Goal: Task Accomplishment & Management: Complete application form

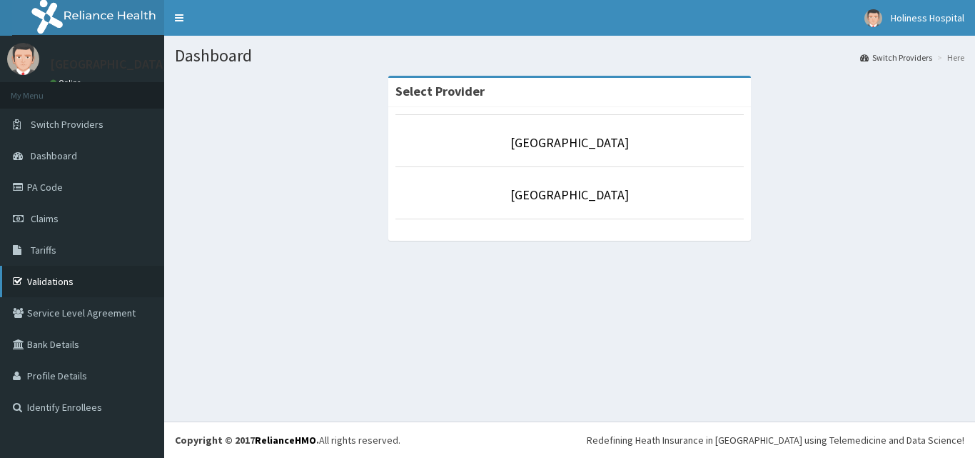
click at [114, 273] on link "Validations" at bounding box center [82, 281] width 164 height 31
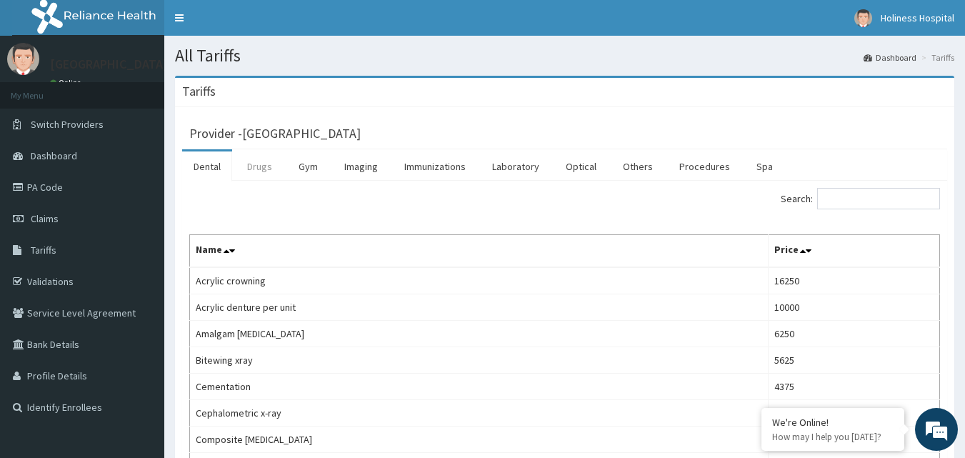
click at [264, 171] on link "Drugs" at bounding box center [260, 166] width 48 height 30
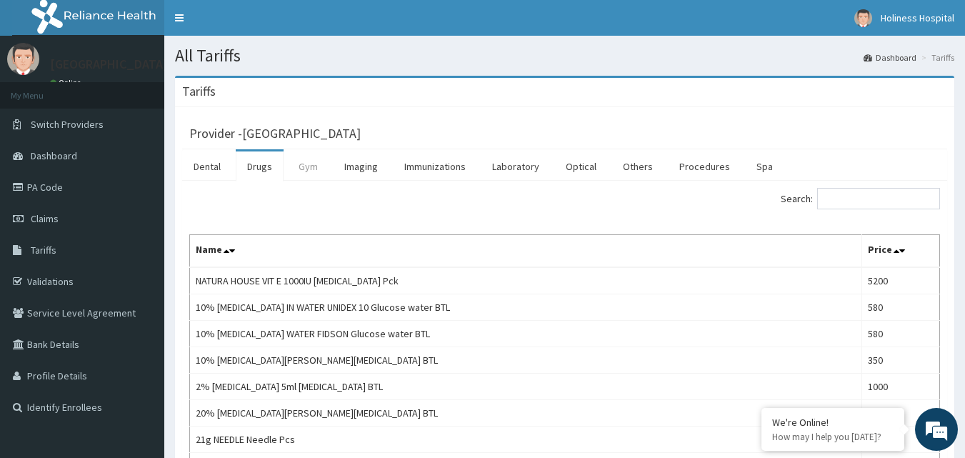
click at [311, 168] on link "Gym" at bounding box center [308, 166] width 42 height 30
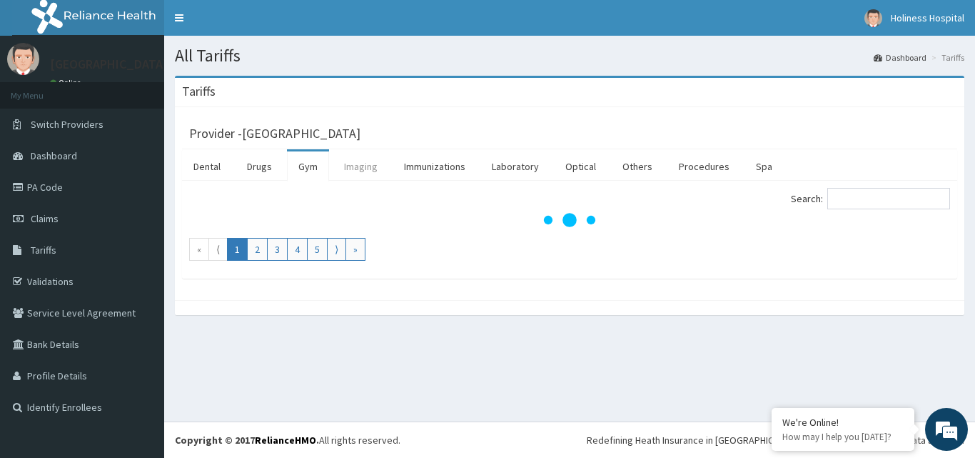
click at [352, 168] on link "Imaging" at bounding box center [361, 166] width 56 height 30
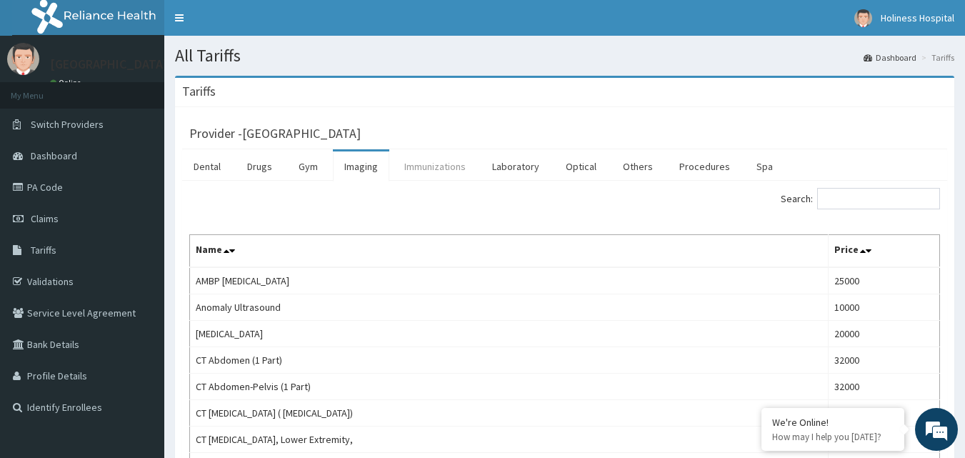
click at [444, 173] on link "Immunizations" at bounding box center [435, 166] width 84 height 30
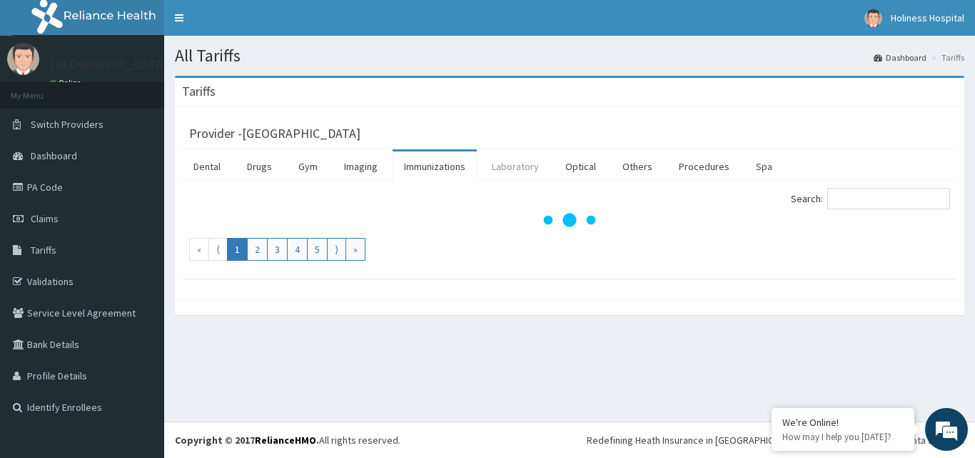
click at [539, 178] on link "Laboratory" at bounding box center [515, 166] width 70 height 30
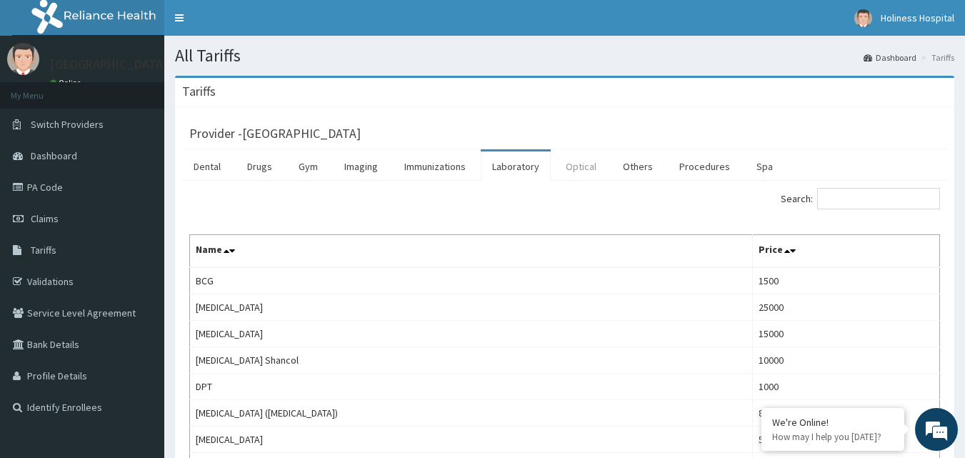
click at [588, 169] on link "Optical" at bounding box center [581, 166] width 54 height 30
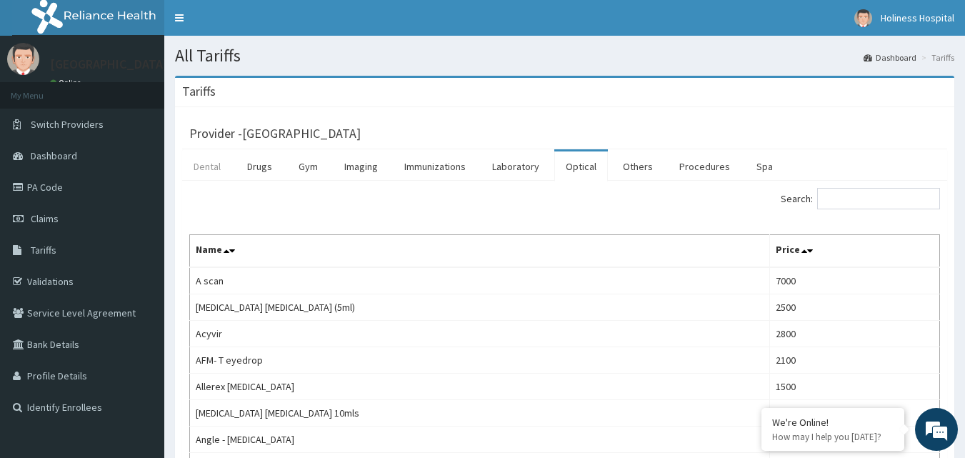
click at [209, 167] on link "Dental" at bounding box center [207, 166] width 50 height 30
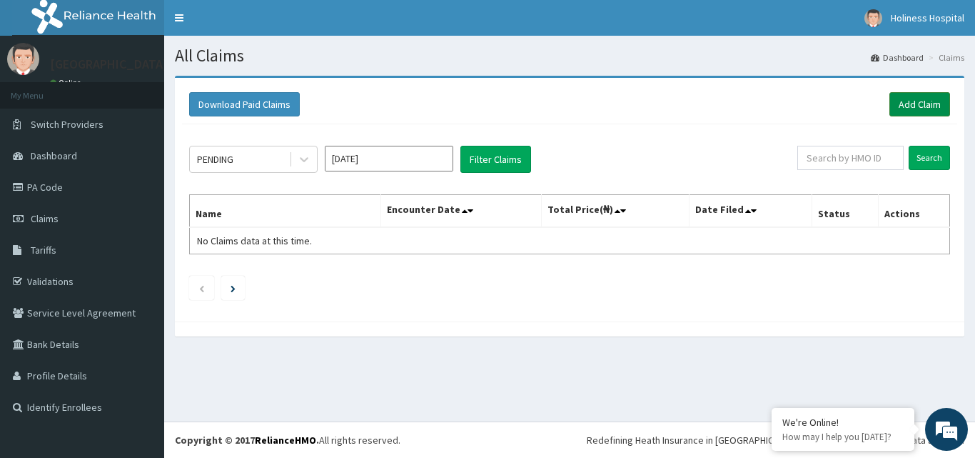
click at [905, 98] on link "Add Claim" at bounding box center [920, 104] width 61 height 24
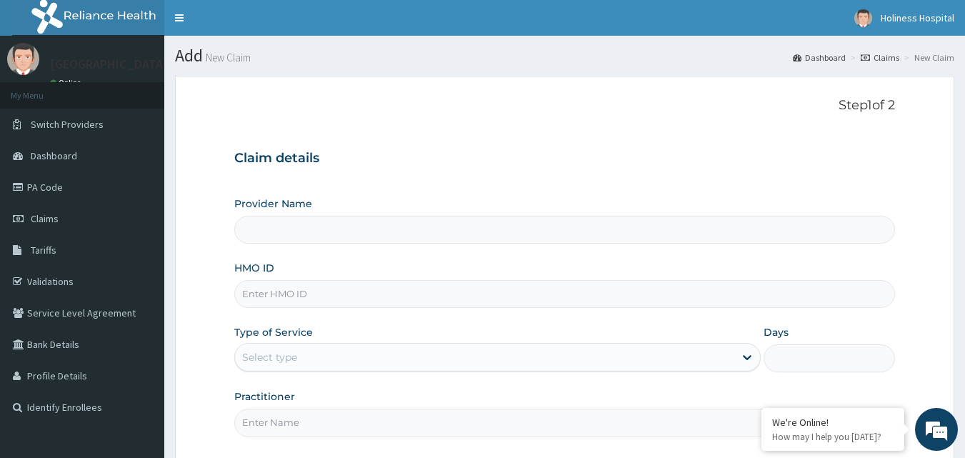
type input "[GEOGRAPHIC_DATA]"
click at [451, 292] on input "HMO ID" at bounding box center [564, 294] width 661 height 28
click at [753, 356] on icon at bounding box center [747, 357] width 14 height 14
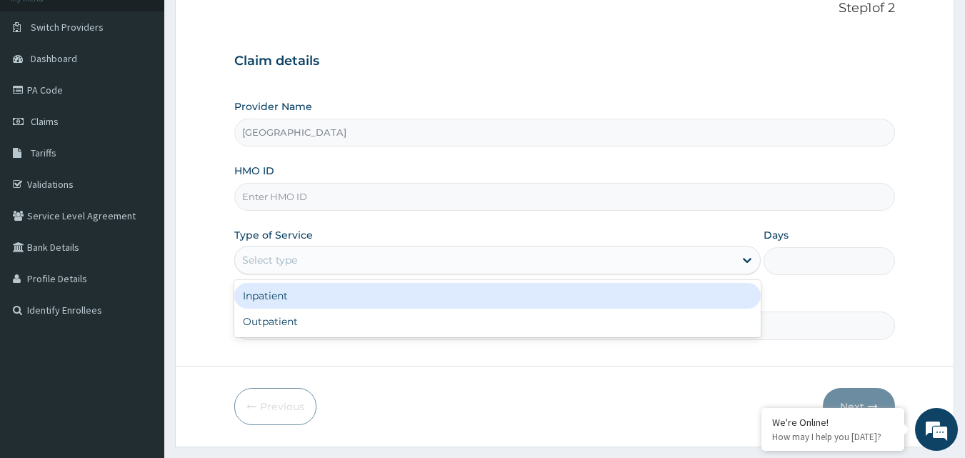
scroll to position [101, 0]
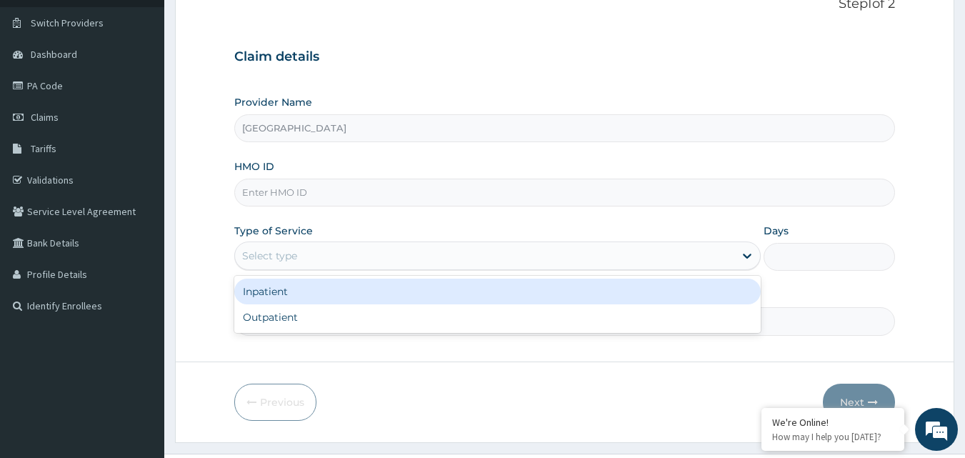
click at [887, 281] on div "Provider Name Bonne Sante Hospital HMO ID Type of Service option Inpatient focu…" at bounding box center [564, 215] width 661 height 240
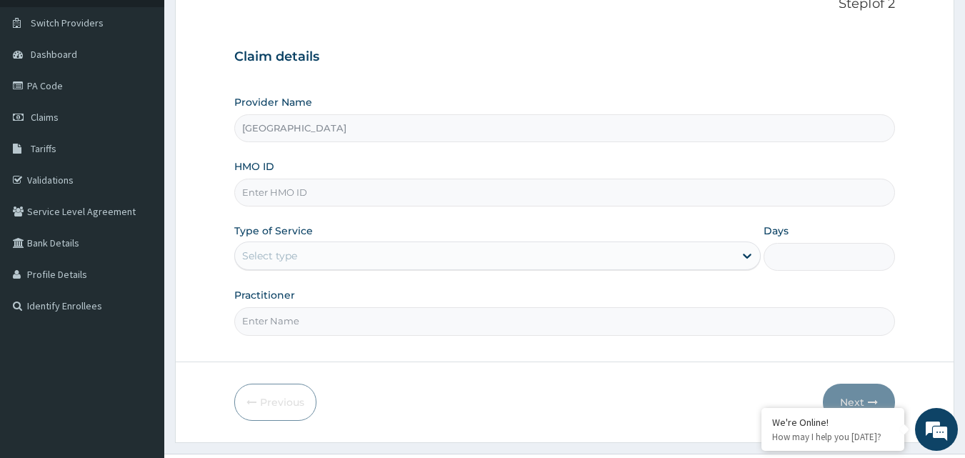
click at [598, 316] on input "Practitioner" at bounding box center [564, 321] width 661 height 28
drag, startPoint x: 829, startPoint y: 247, endPoint x: 817, endPoint y: 248, distance: 12.2
click at [827, 248] on input "Days" at bounding box center [828, 257] width 131 height 28
click at [349, 329] on input "Practitioner" at bounding box center [564, 321] width 661 height 28
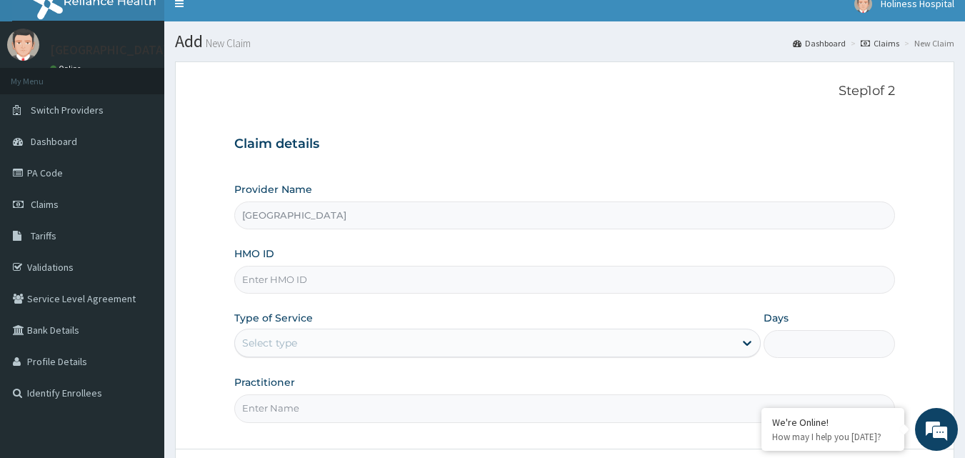
scroll to position [0, 0]
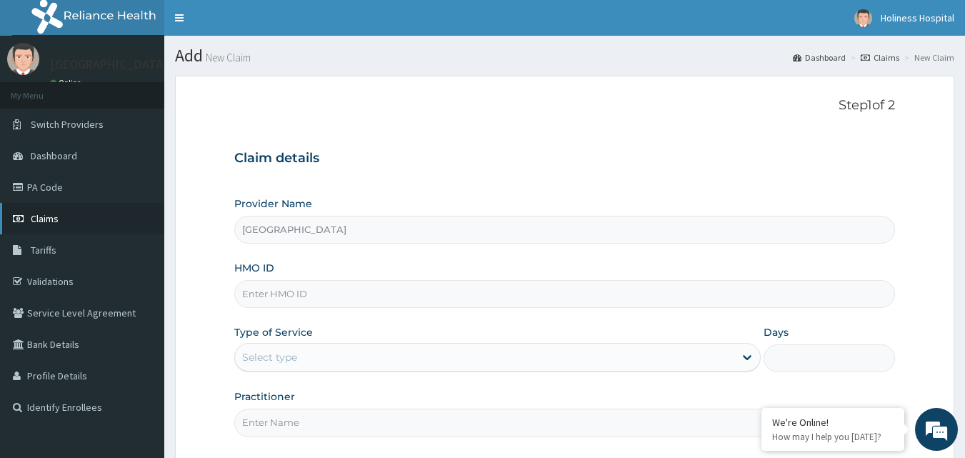
click at [106, 221] on link "Claims" at bounding box center [82, 218] width 164 height 31
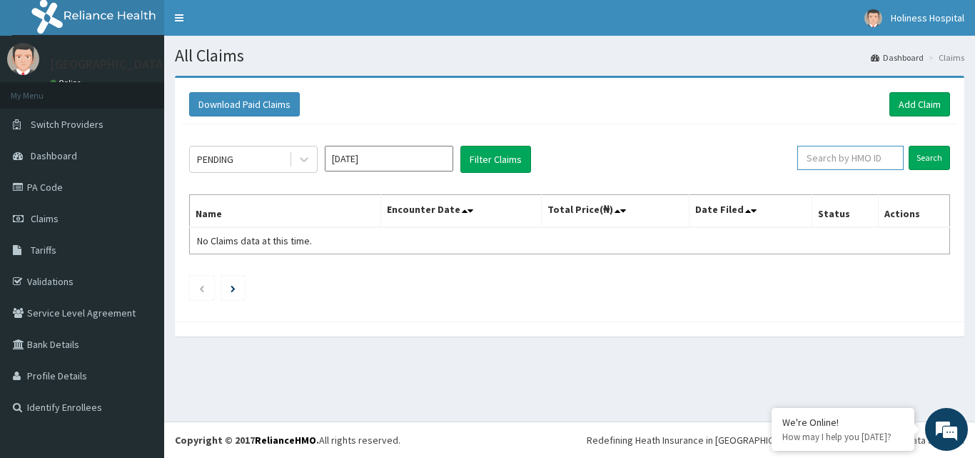
click at [864, 161] on input "text" at bounding box center [851, 158] width 106 height 24
click at [473, 154] on button "Filter Claims" at bounding box center [496, 159] width 71 height 27
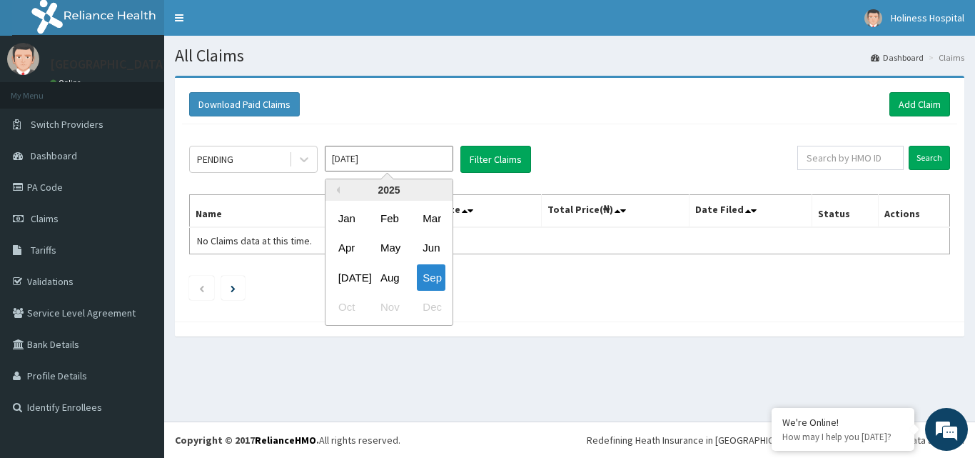
click at [408, 155] on input "Sep 2025" at bounding box center [389, 159] width 129 height 26
click at [491, 158] on button "Filter Claims" at bounding box center [496, 159] width 71 height 27
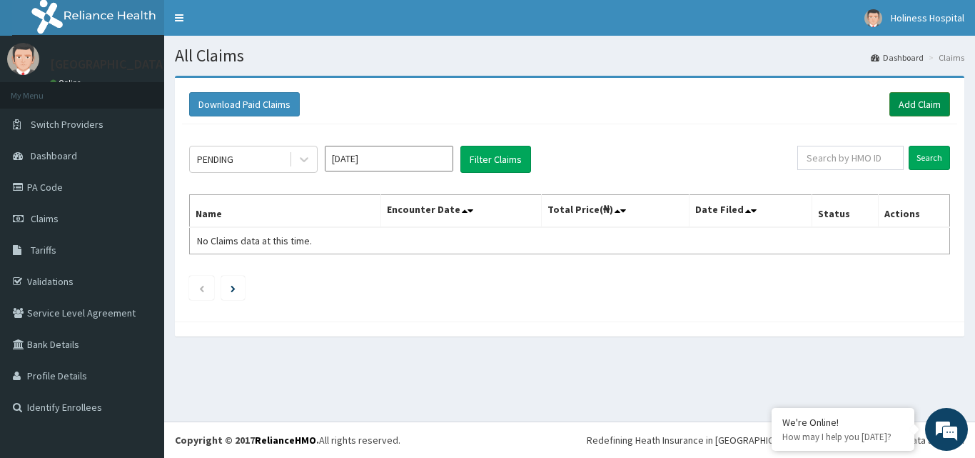
click at [923, 102] on link "Add Claim" at bounding box center [920, 104] width 61 height 24
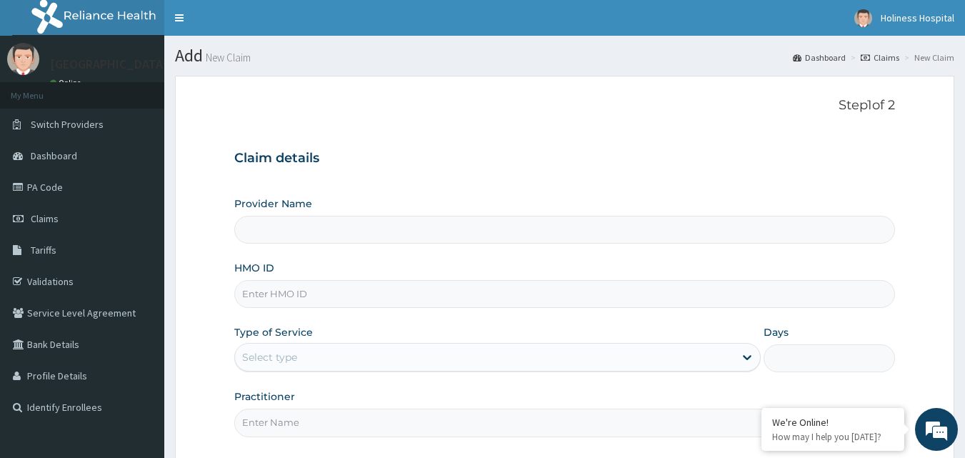
type input "[GEOGRAPHIC_DATA]"
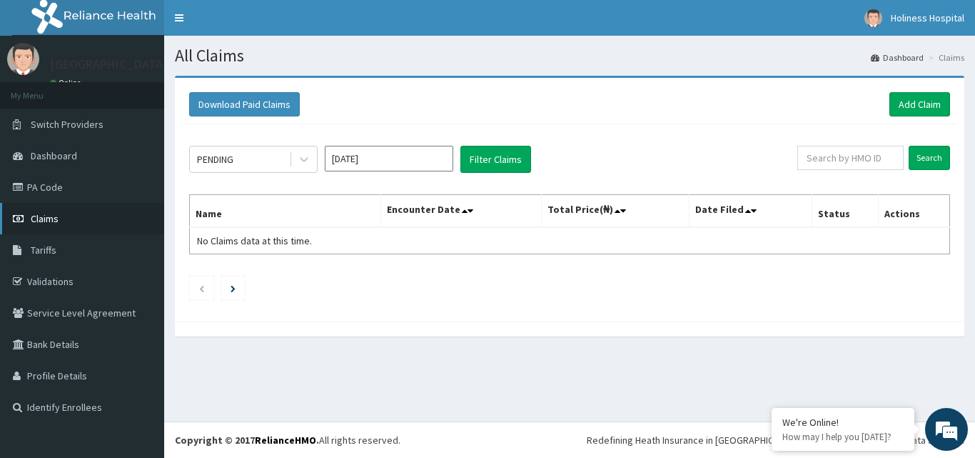
click at [52, 218] on span "Claims" at bounding box center [45, 218] width 28 height 13
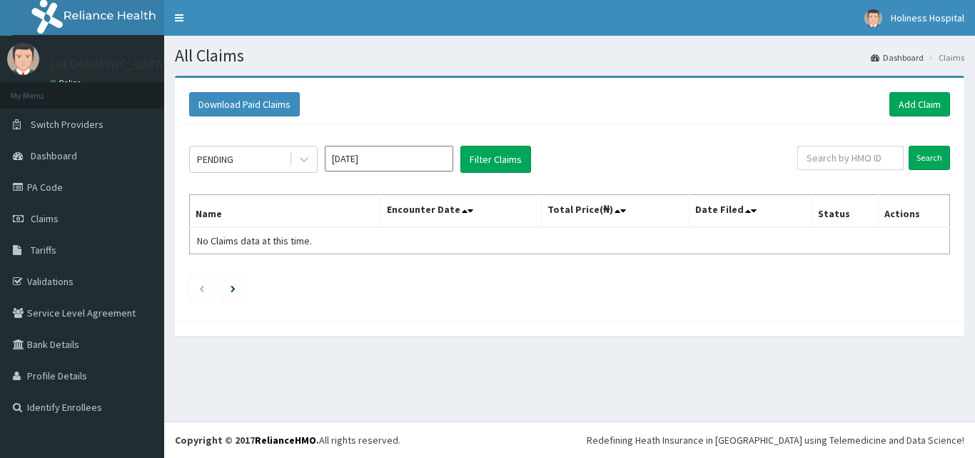
click at [52, 218] on span "Claims" at bounding box center [45, 218] width 28 height 13
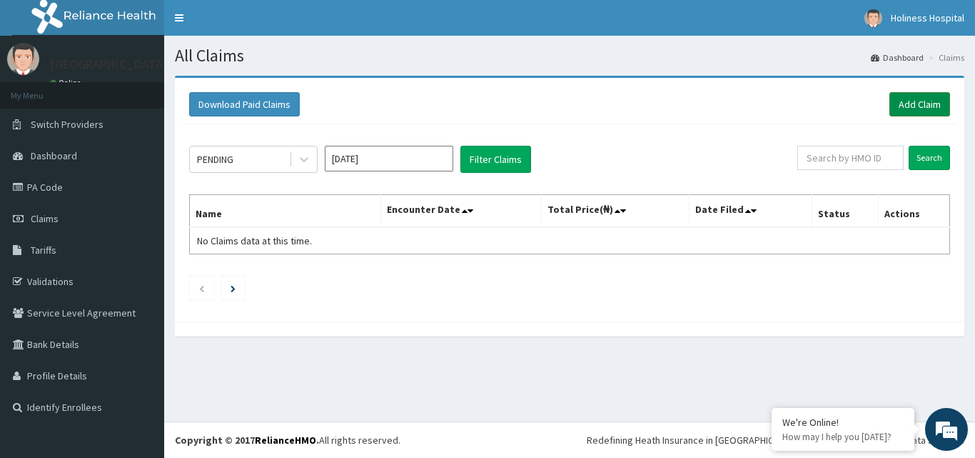
click at [916, 96] on link "Add Claim" at bounding box center [920, 104] width 61 height 24
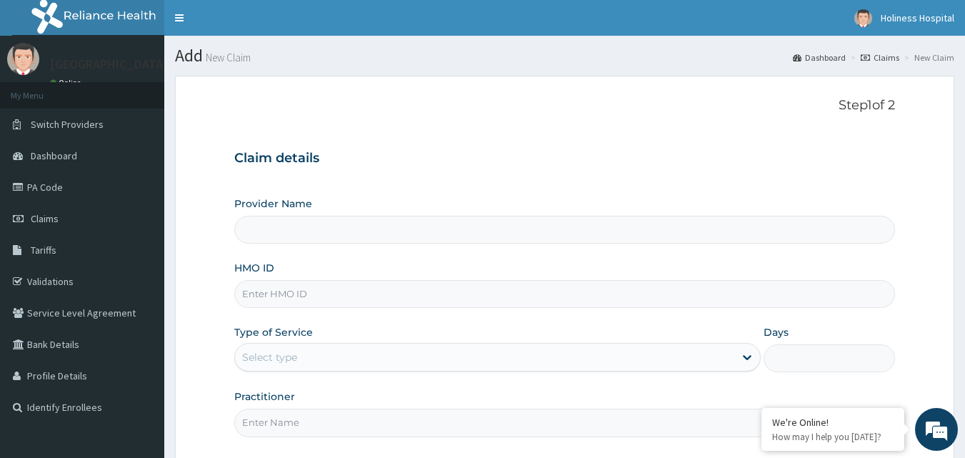
type input "[GEOGRAPHIC_DATA]"
drag, startPoint x: 964, startPoint y: 241, endPoint x: 971, endPoint y: 288, distance: 47.0
click at [964, 288] on html "R EL Toggle navigation Holiness Hospital Holiness Hospital - [EMAIL_ADDRESS][DO…" at bounding box center [482, 295] width 965 height 591
click at [913, 303] on form "Step 1 of 2 Claim details Provider Name [GEOGRAPHIC_DATA] HMO ID Type of Servic…" at bounding box center [564, 310] width 779 height 468
drag, startPoint x: 975, startPoint y: 208, endPoint x: 613, endPoint y: 135, distance: 369.2
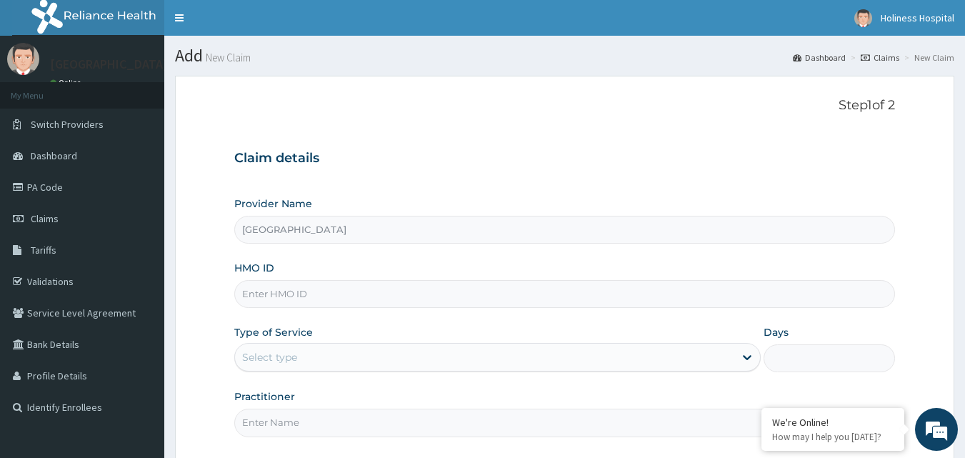
click at [613, 135] on div "Step 1 of 2 Claim details Provider Name [GEOGRAPHIC_DATA] HMO ID Type of Servic…" at bounding box center [564, 269] width 661 height 343
